Goal: Obtain resource: Obtain resource

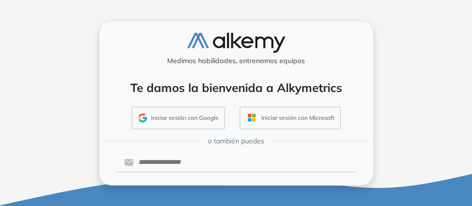
click at [331, 90] on div "Te damos la bienvenida a Alkymetrics Iniciar sesión con Google Iniciar sesión c…" at bounding box center [236, 101] width 256 height 64
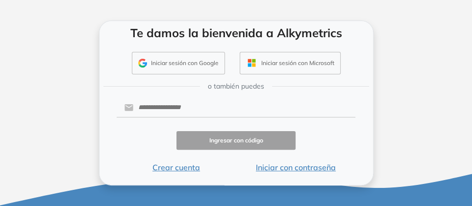
scroll to position [150, 0]
click at [262, 99] on input "text" at bounding box center [244, 108] width 222 height 19
click at [339, 163] on button "Iniciar con contraseña" at bounding box center [296, 168] width 120 height 12
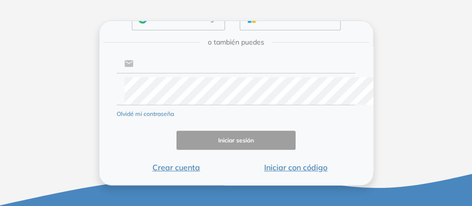
click at [224, 73] on input "text" at bounding box center [244, 63] width 222 height 19
paste input "**********"
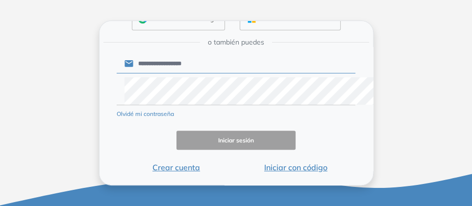
type input "**********"
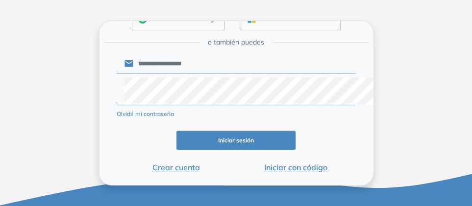
click at [256, 150] on button "Iniciar sesión" at bounding box center [236, 140] width 120 height 19
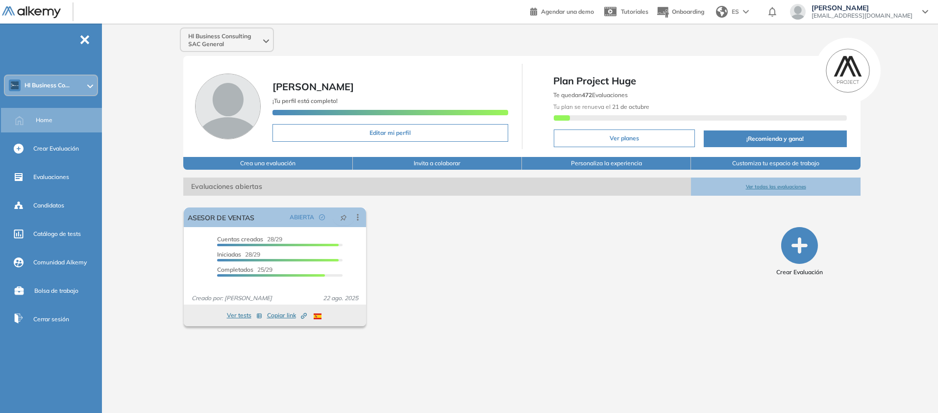
scroll to position [98, 0]
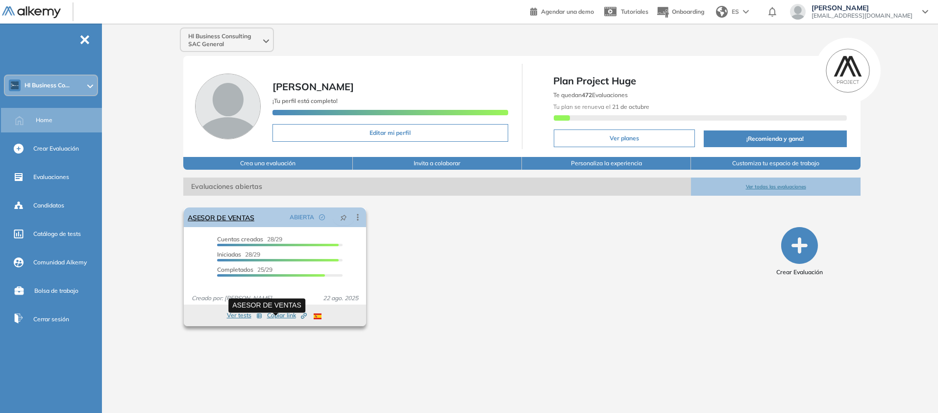
click at [254, 206] on link "ASESOR DE VENTAS" at bounding box center [221, 217] width 67 height 20
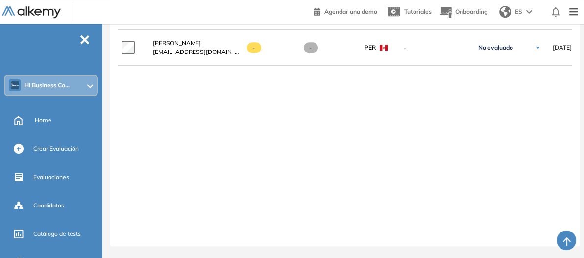
scroll to position [1530, 0]
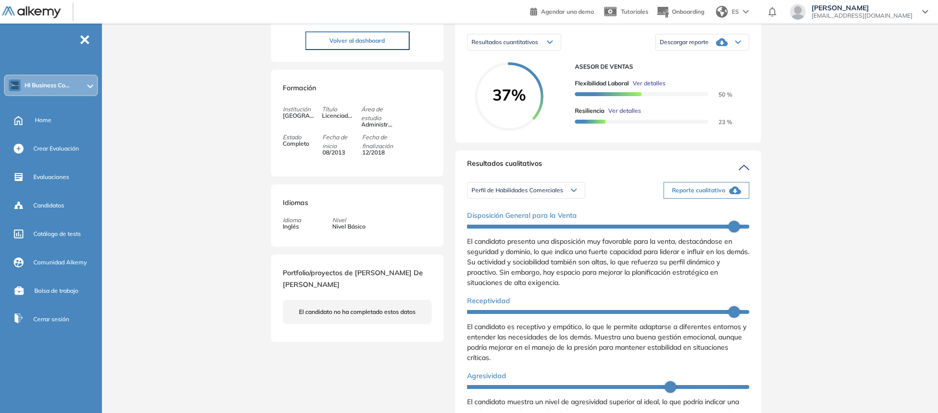
scroll to position [43, 0]
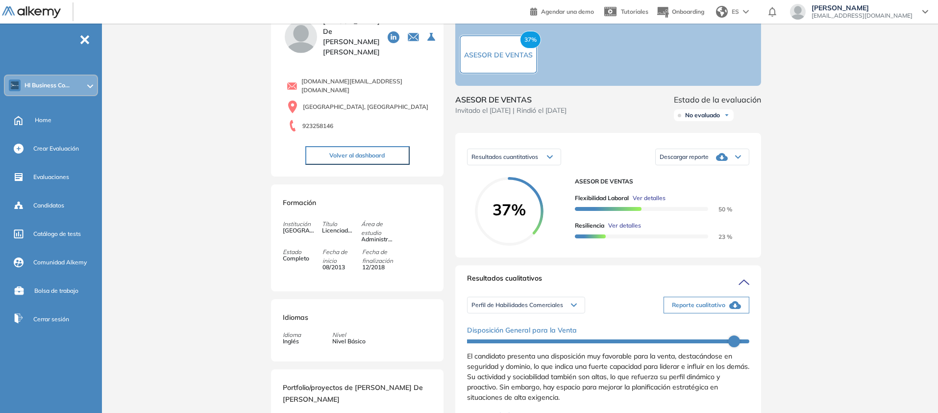
click at [472, 165] on div "Resultados cuantitativos" at bounding box center [514, 157] width 93 height 16
click at [472, 169] on div "Resultados cuantitativos Resultados cuantitativos Resultados relativos Descarga…" at bounding box center [608, 157] width 282 height 25
click at [472, 161] on span "Descargar reporte" at bounding box center [684, 157] width 49 height 8
click at [472, 199] on li "Descargar informe resumido" at bounding box center [696, 195] width 73 height 10
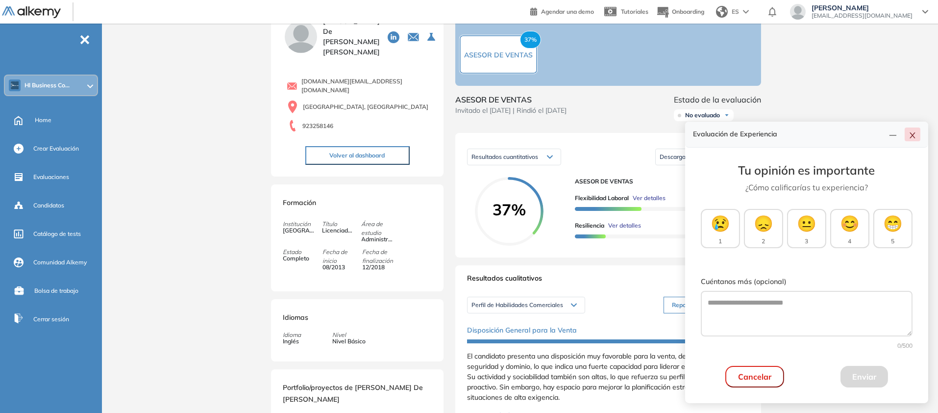
click at [472, 131] on icon "close" at bounding box center [913, 135] width 8 height 8
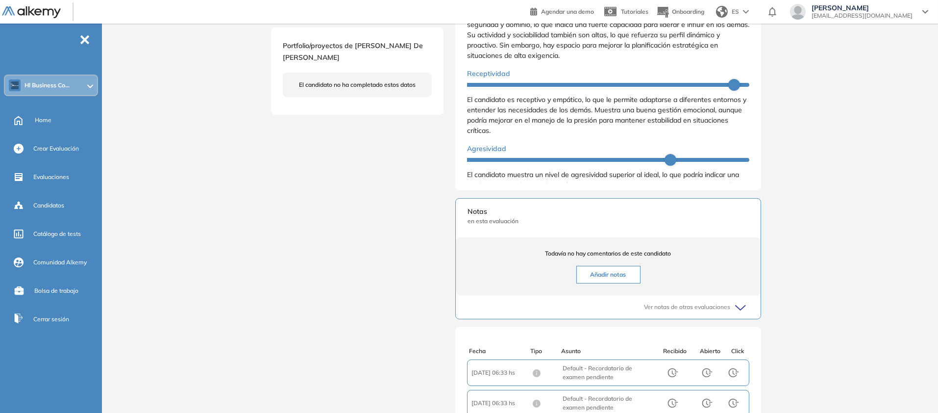
scroll to position [386, 0]
click at [472, 4] on li "Personalidad - MBTI" at bounding box center [497, 0] width 51 height 10
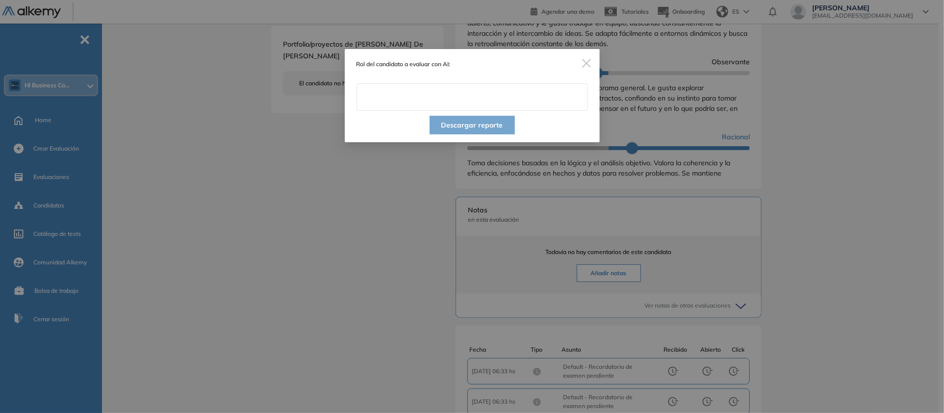
click at [472, 111] on input "text" at bounding box center [471, 96] width 231 height 27
type input "**********"
click at [472, 134] on button "Descargar reporte" at bounding box center [471, 125] width 85 height 19
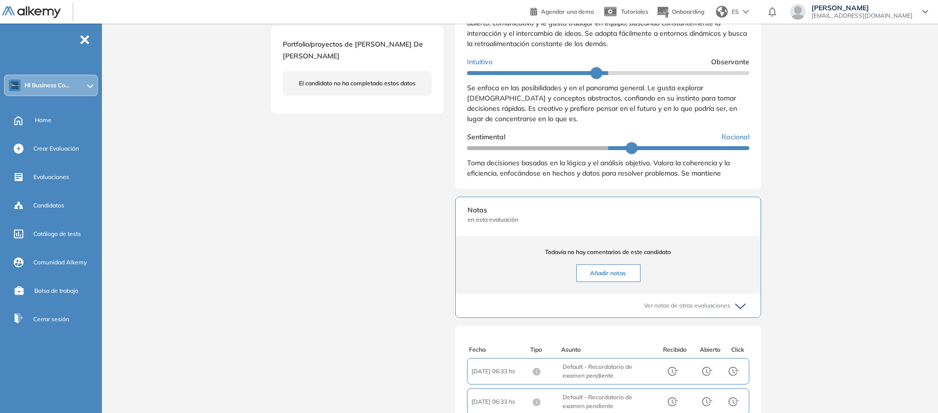
click at [353, 206] on div "[PERSON_NAME] de [DEMOGRAPHIC_DATA][PERSON_NAME] 0 . ASESOR DE VENTAS [DOMAIN_N…" at bounding box center [522, 76] width 502 height 839
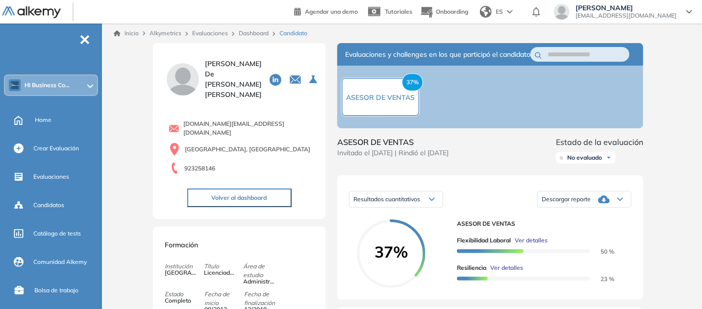
click at [269, 37] on link "Dashboard" at bounding box center [254, 32] width 30 height 7
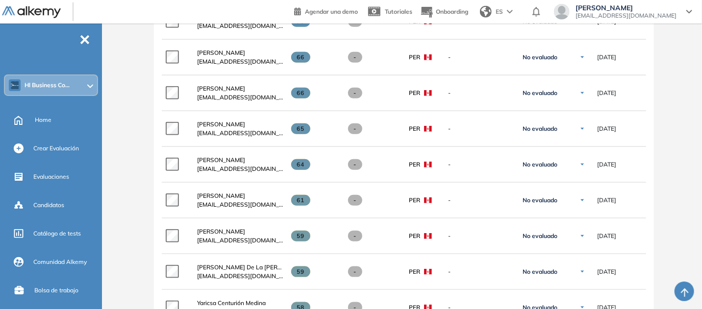
scroll to position [417, 0]
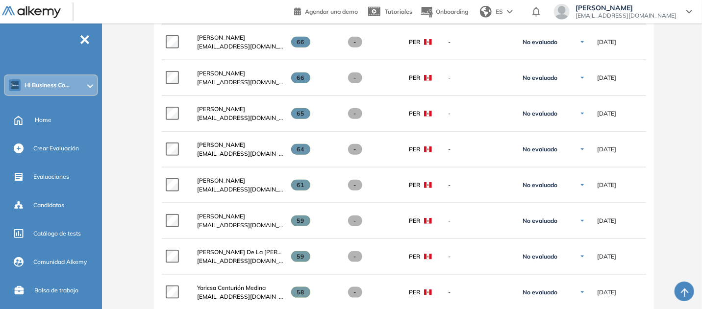
click at [245, 5] on span "[PERSON_NAME]" at bounding box center [221, 1] width 48 height 7
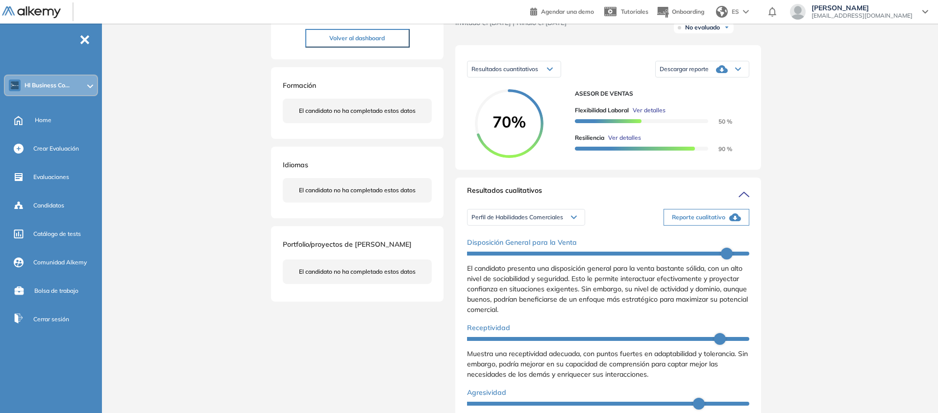
scroll to position [121, 0]
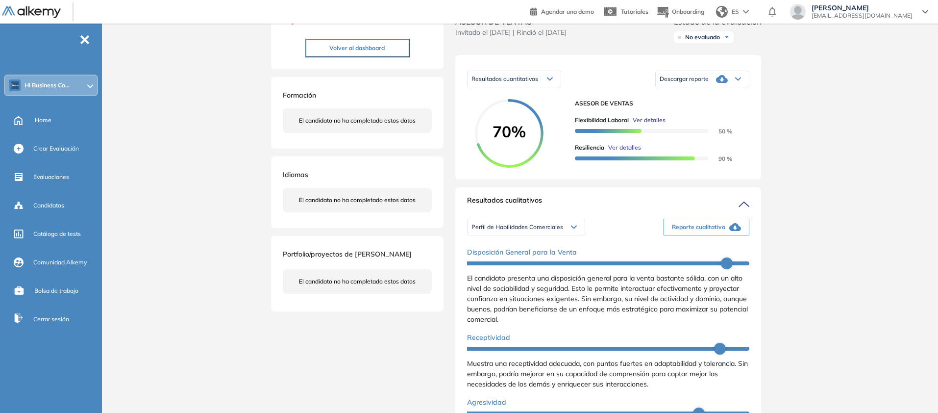
click at [472, 83] on span "Descargar reporte" at bounding box center [684, 79] width 49 height 8
click at [472, 122] on li "Descargar informe resumido" at bounding box center [696, 117] width 73 height 10
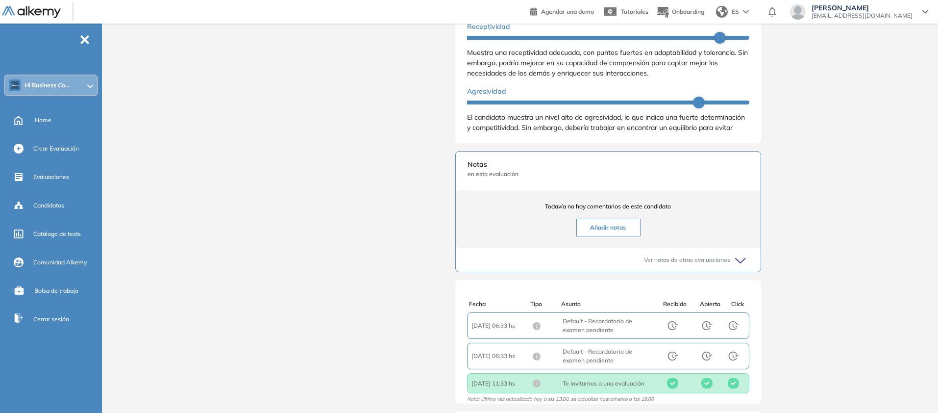
scroll to position [317, 0]
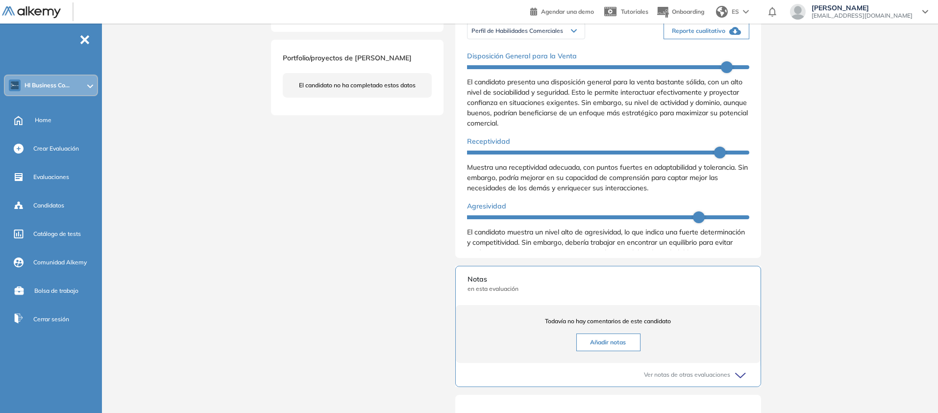
click at [472, 206] on div "Disposición General para la Venta El candidato presenta una disposición general…" at bounding box center [608, 154] width 282 height 215
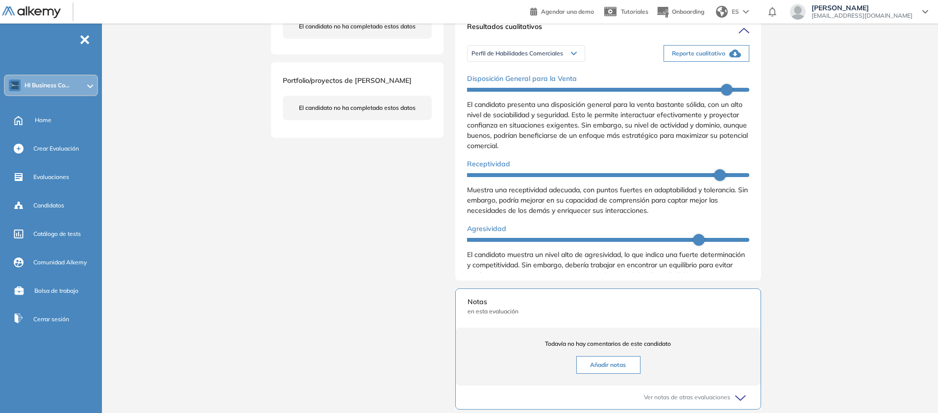
scroll to position [290, 0]
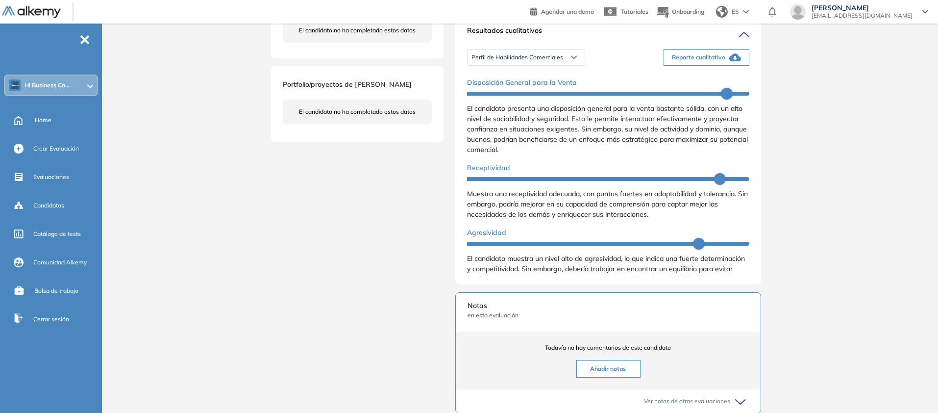
click at [472, 62] on span "Reporte cualitativo" at bounding box center [698, 57] width 53 height 9
click at [472, 65] on div "Perfil de Habilidades Comerciales" at bounding box center [526, 58] width 117 height 16
click at [472, 88] on div "Disposición General para la Venta" at bounding box center [608, 82] width 282 height 10
click at [472, 65] on div "Perfil de Habilidades Comerciales" at bounding box center [526, 58] width 117 height 16
click at [472, 100] on li "Personalidad - MBTI" at bounding box center [497, 95] width 51 height 10
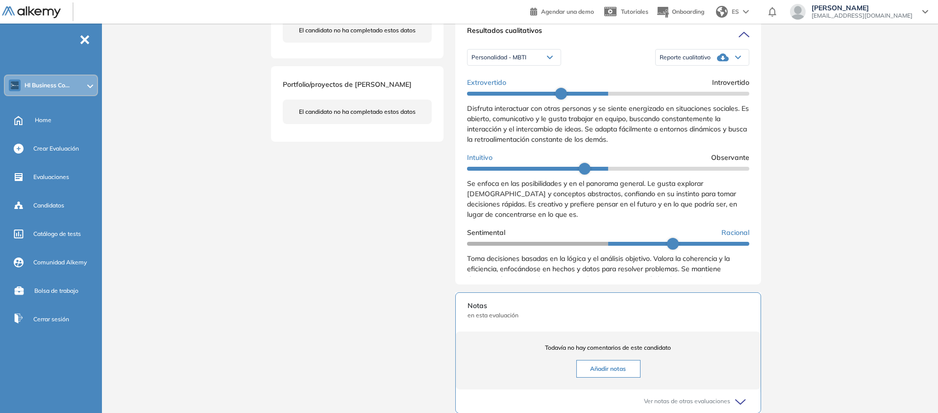
click at [472, 61] on span "Reporte cualitativo" at bounding box center [685, 57] width 51 height 8
click at [472, 82] on li "Reporte con Afinidad AI" at bounding box center [690, 78] width 60 height 10
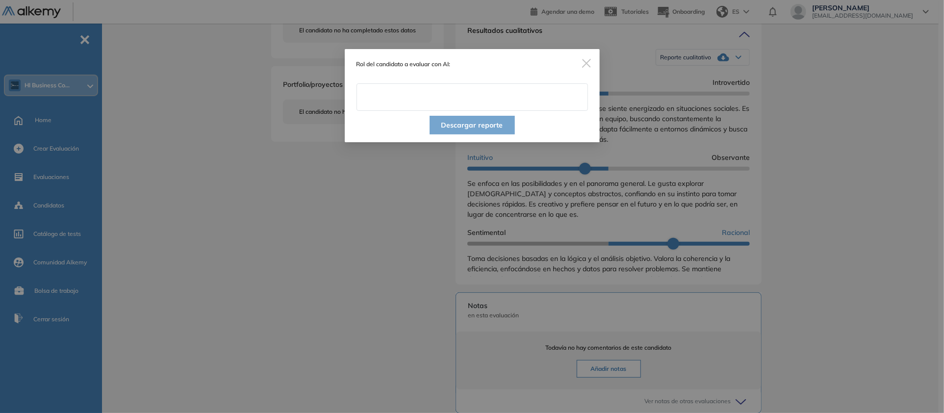
click at [472, 111] on input "text" at bounding box center [471, 96] width 231 height 27
type input "**********"
click at [472, 134] on button "Descargar reporte" at bounding box center [471, 125] width 85 height 19
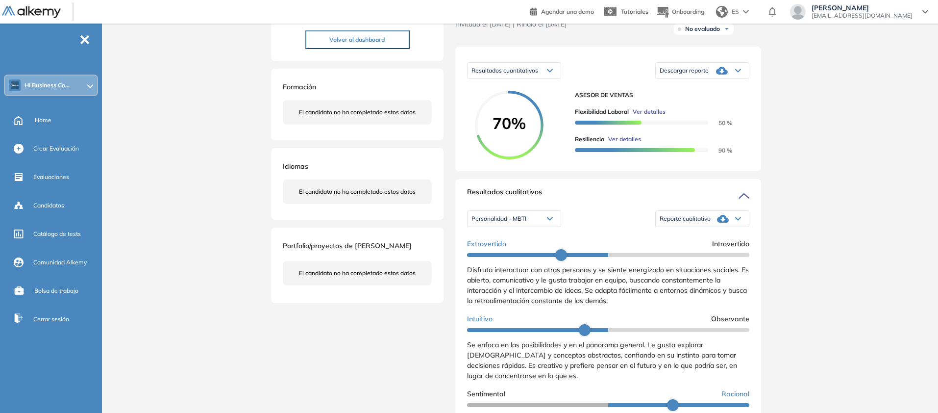
scroll to position [0, 0]
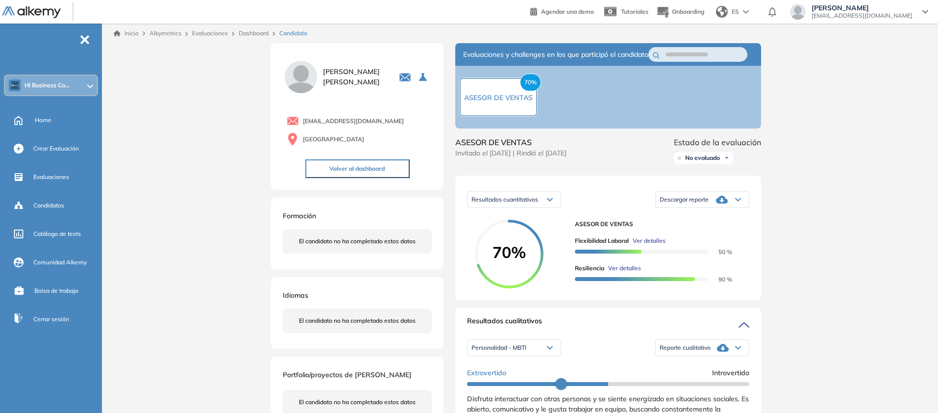
click at [48, 19] on img at bounding box center [31, 12] width 59 height 12
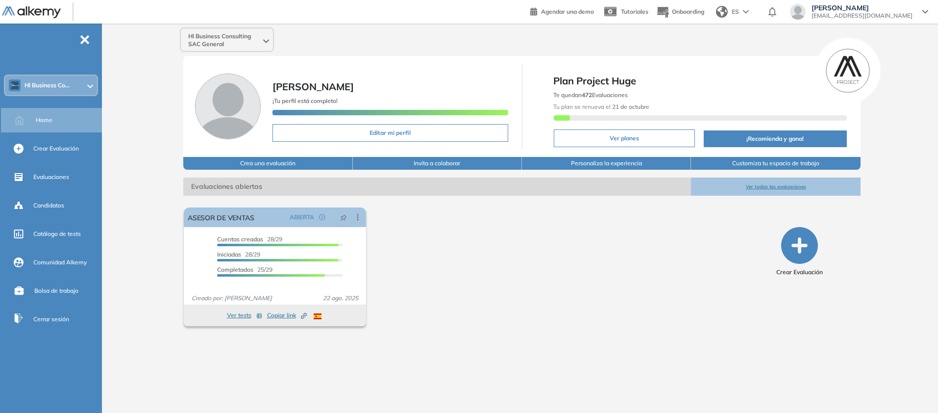
scroll to position [98, 0]
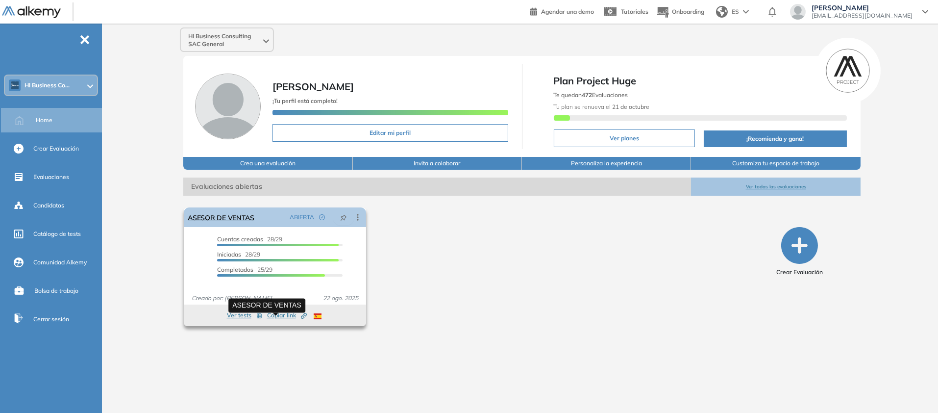
click at [254, 206] on link "ASESOR DE VENTAS" at bounding box center [221, 217] width 67 height 20
